Goal: Task Accomplishment & Management: Use online tool/utility

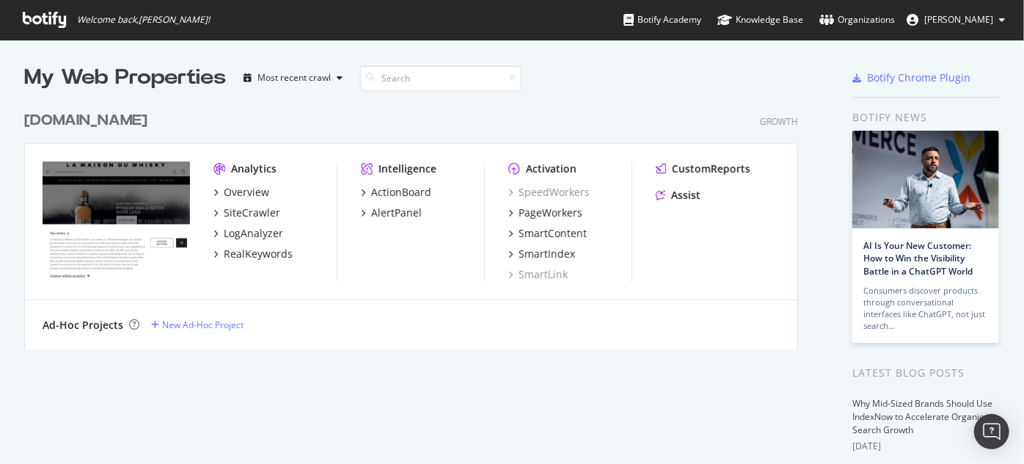
scroll to position [453, 1003]
click at [197, 322] on div "New Ad-Hoc Project" at bounding box center [202, 324] width 81 height 12
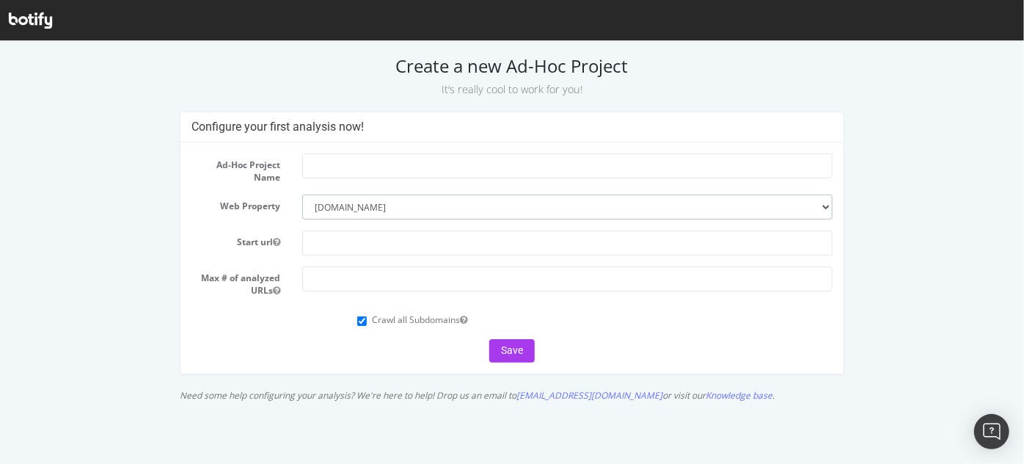
click at [761, 198] on select "--------- whisky.fr" at bounding box center [567, 206] width 530 height 25
click at [750, 200] on select "--------- whisky.fr" at bounding box center [567, 206] width 530 height 25
click at [462, 167] on input "text" at bounding box center [567, 165] width 530 height 25
type input "Whisky.sg"
click at [393, 207] on select "--------- whisky.fr" at bounding box center [567, 206] width 530 height 25
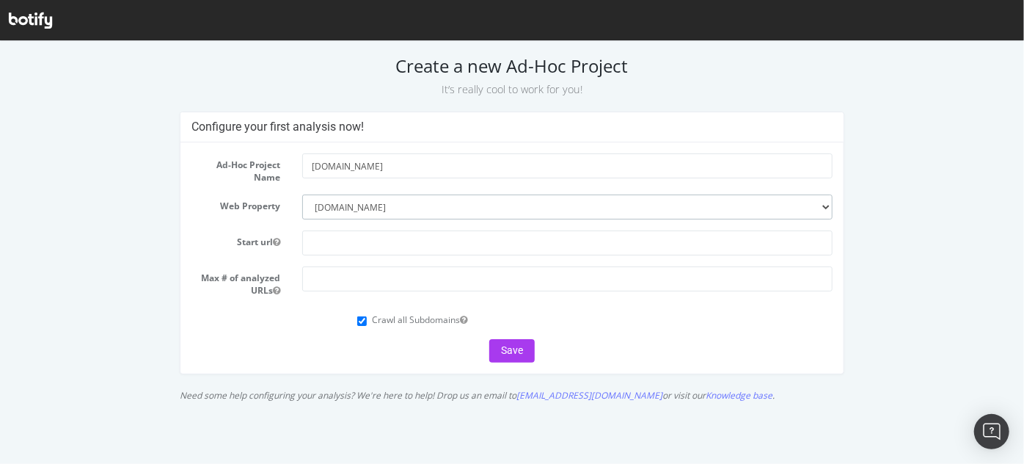
click at [393, 207] on select "--------- whisky.fr" at bounding box center [567, 206] width 530 height 25
select select
click at [302, 194] on select "--------- whisky.fr" at bounding box center [567, 206] width 530 height 25
click at [348, 244] on input "text" at bounding box center [567, 242] width 530 height 25
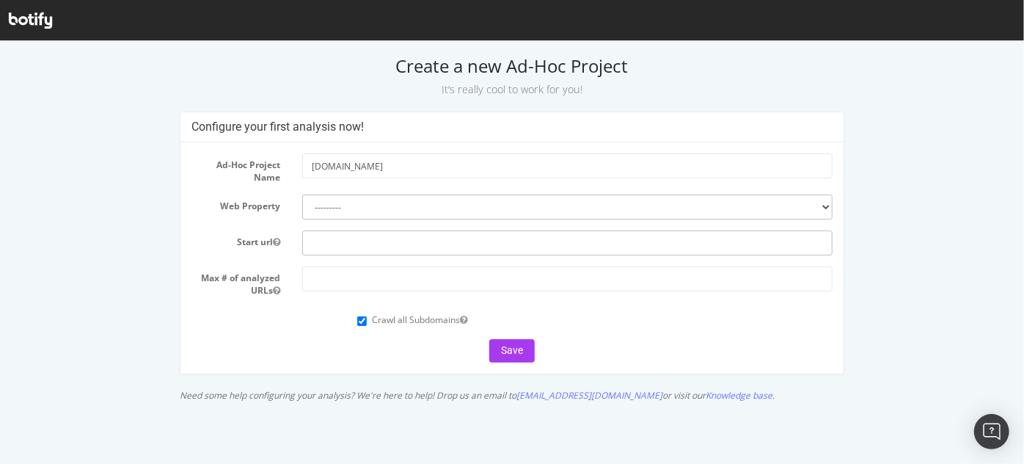
paste input "https://www.whisky.sg/"
type input "https://www.whisky.sg/"
click at [342, 274] on input "number" at bounding box center [567, 278] width 530 height 25
type input "1"
type input "10000"
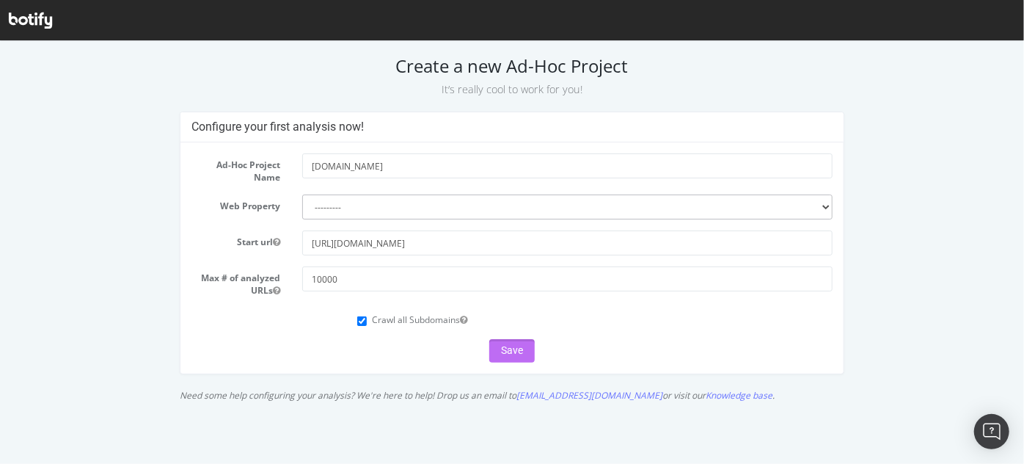
click at [506, 340] on button "Save" at bounding box center [511, 349] width 45 height 23
